Goal: Task Accomplishment & Management: Use online tool/utility

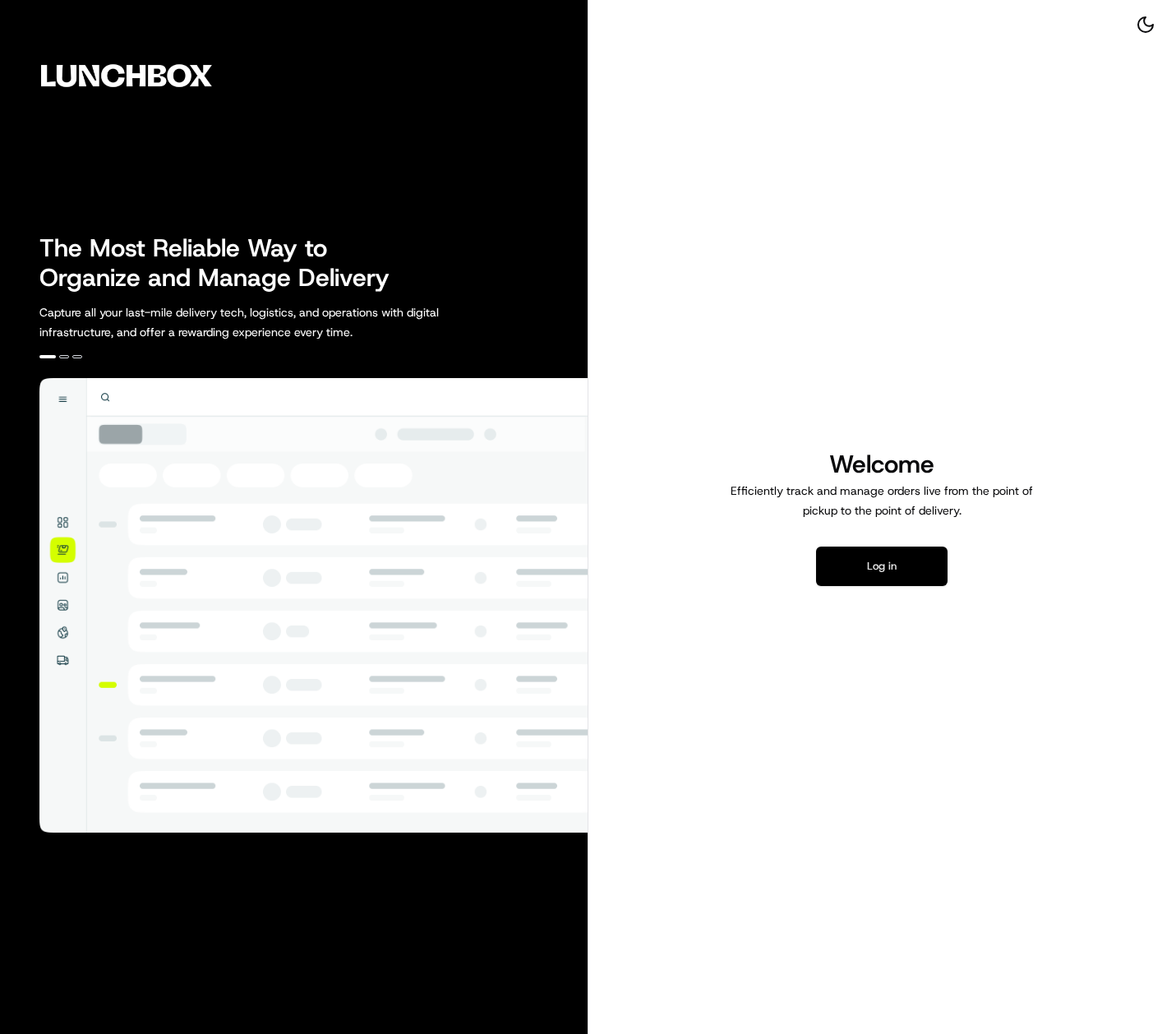
click at [887, 564] on button "Log in" at bounding box center [882, 566] width 132 height 39
